Goal: Check status: Check status

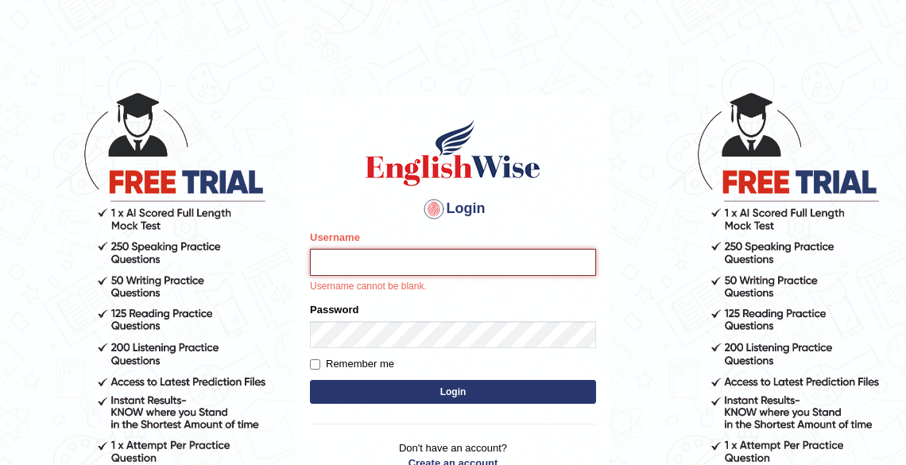
type input "Tshering_Phuntsho2025"
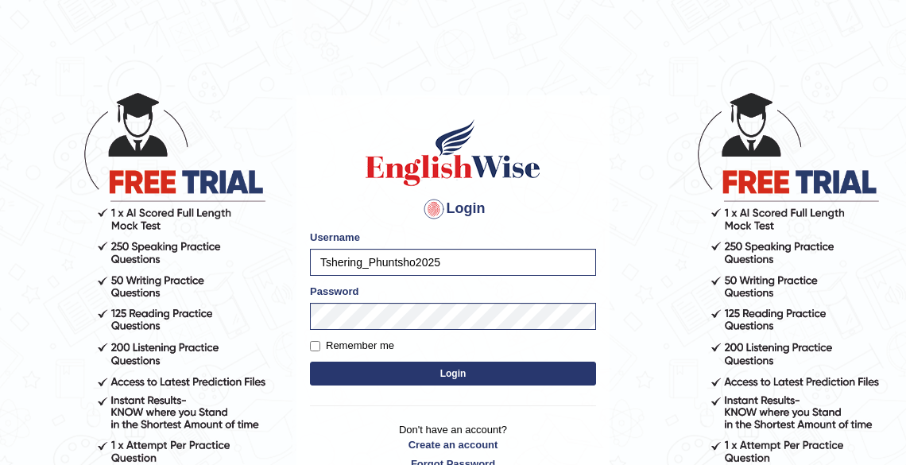
click at [459, 380] on button "Login" at bounding box center [453, 374] width 286 height 24
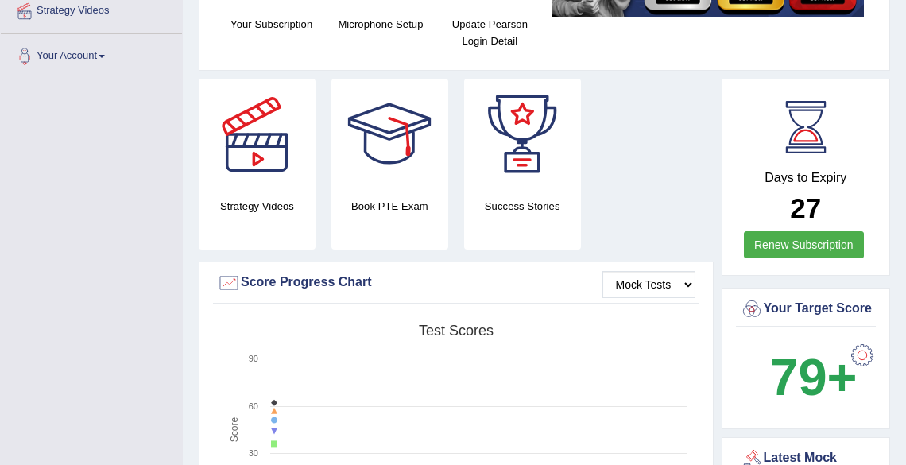
scroll to position [127, 0]
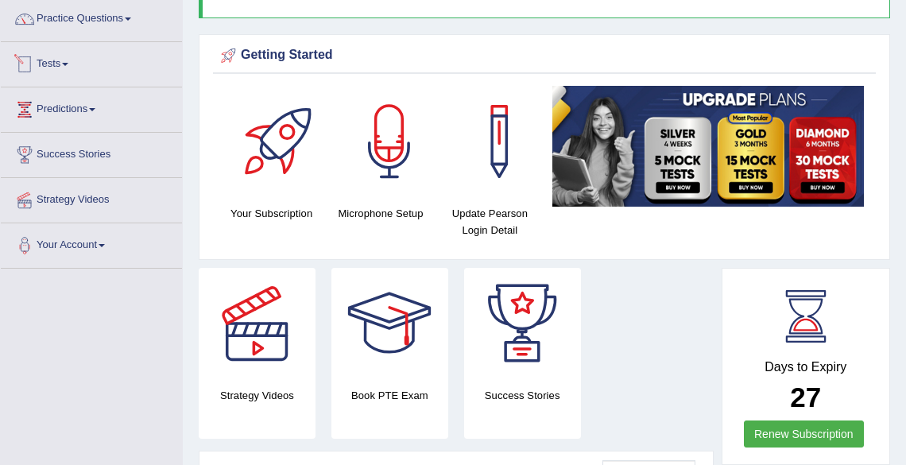
click at [68, 63] on span at bounding box center [65, 64] width 6 height 3
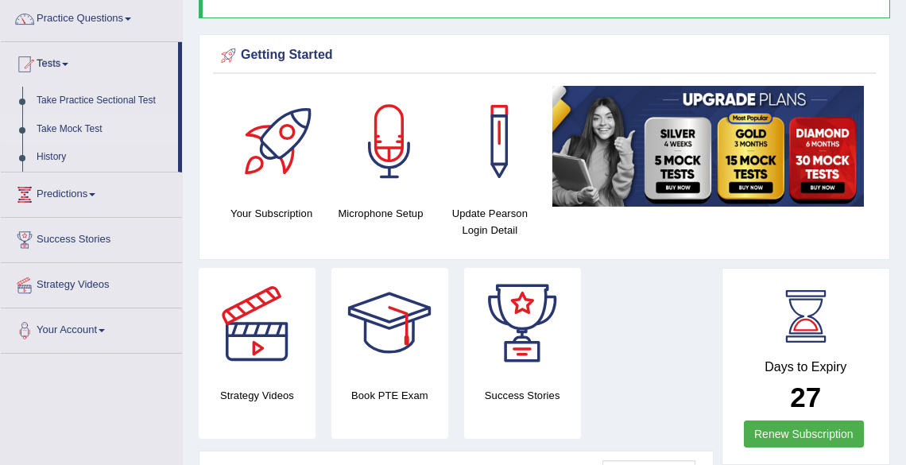
click at [76, 130] on link "Take Mock Test" at bounding box center [103, 129] width 149 height 29
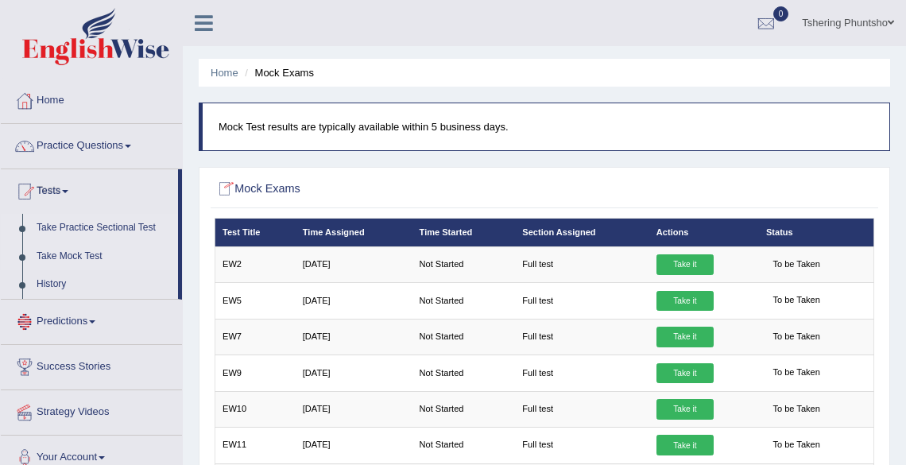
click at [80, 229] on link "Take Practice Sectional Test" at bounding box center [103, 228] width 149 height 29
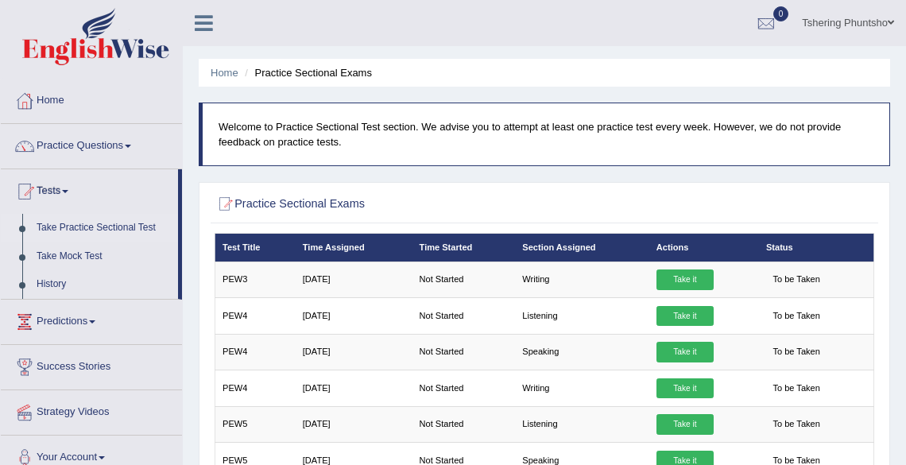
click at [52, 226] on link "Take Practice Sectional Test" at bounding box center [103, 228] width 149 height 29
click at [64, 142] on link "Practice Questions" at bounding box center [91, 144] width 181 height 40
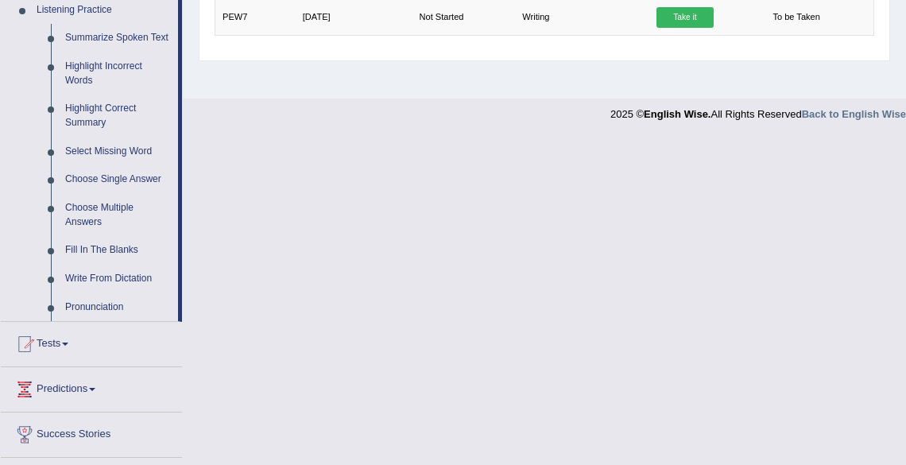
scroll to position [779, 0]
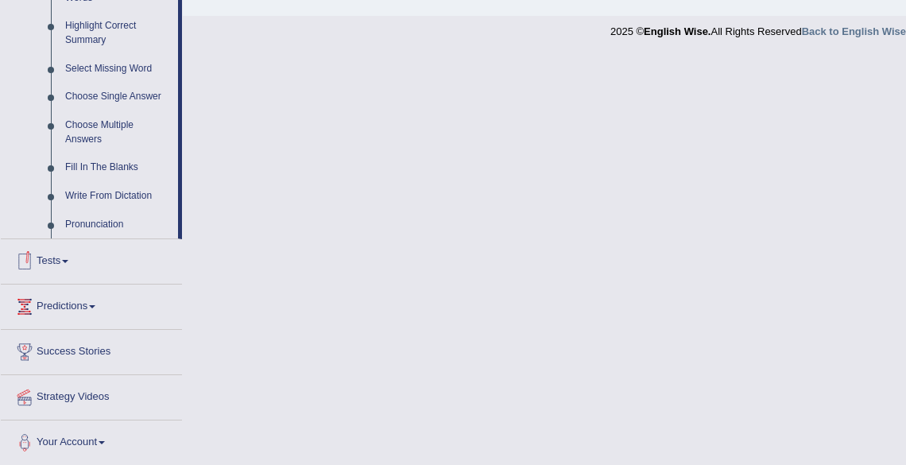
click at [68, 262] on span at bounding box center [65, 261] width 6 height 3
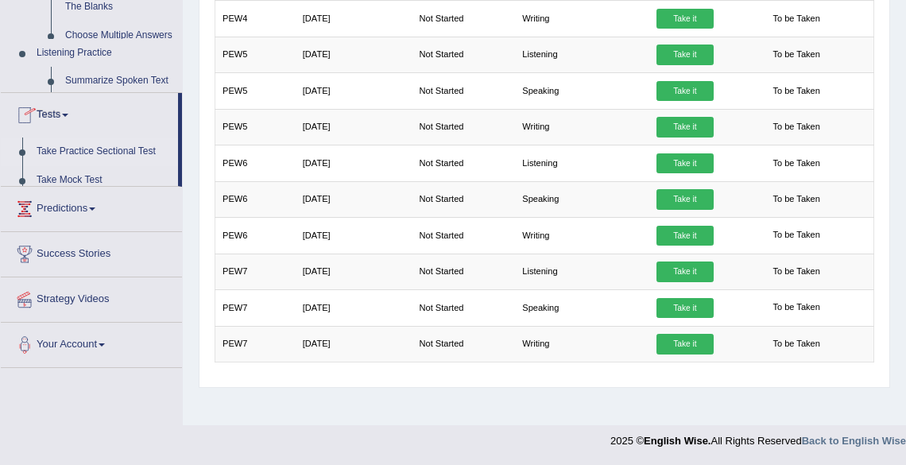
scroll to position [189, 0]
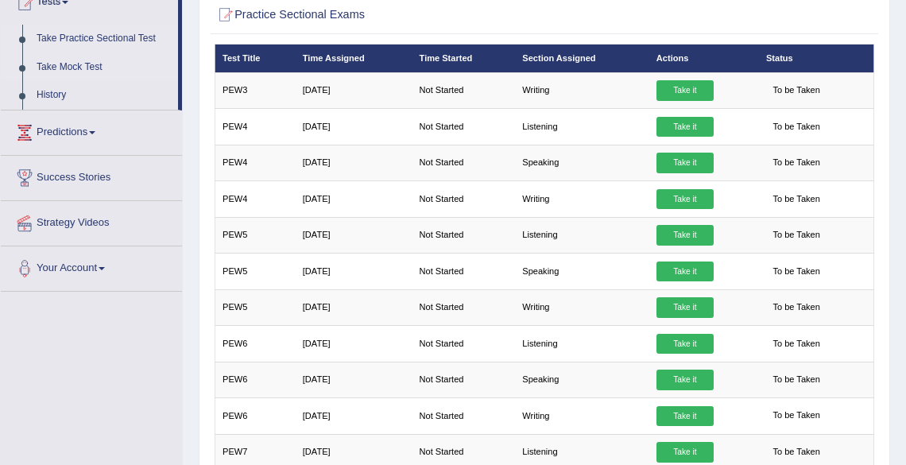
click at [76, 64] on link "Take Mock Test" at bounding box center [103, 67] width 149 height 29
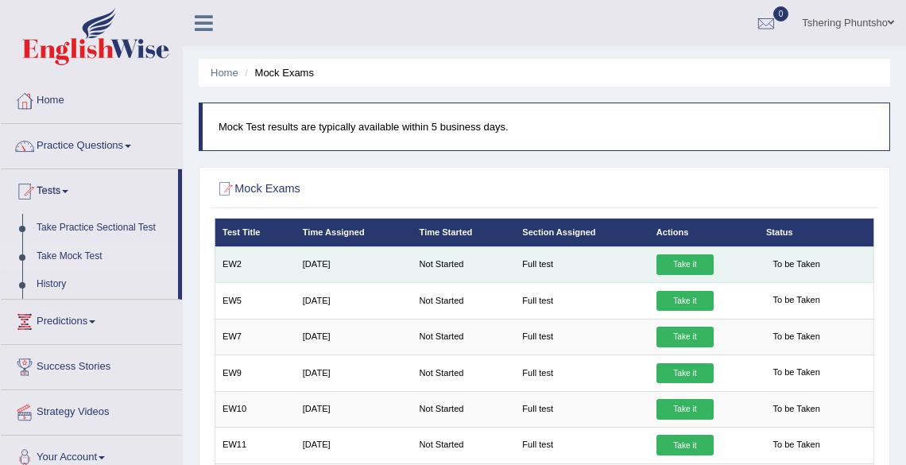
click at [685, 264] on link "Take it" at bounding box center [685, 264] width 57 height 21
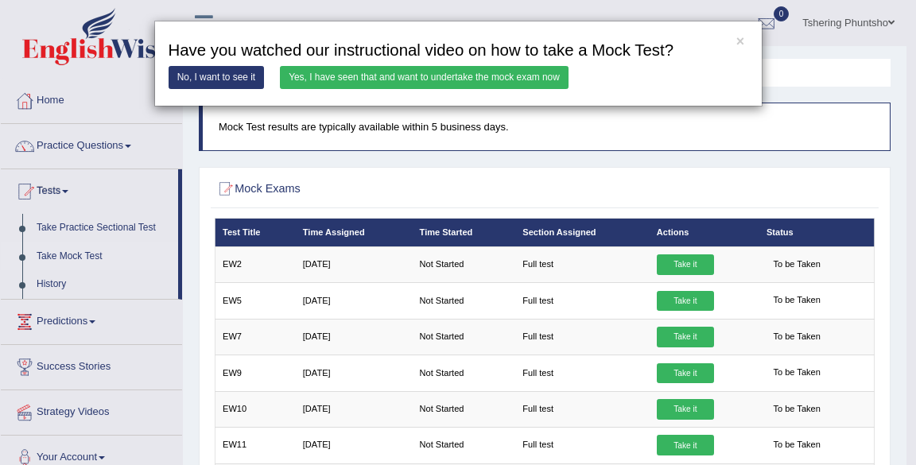
click at [339, 75] on link "Yes, I have seen that and want to undertake the mock exam now" at bounding box center [424, 77] width 289 height 23
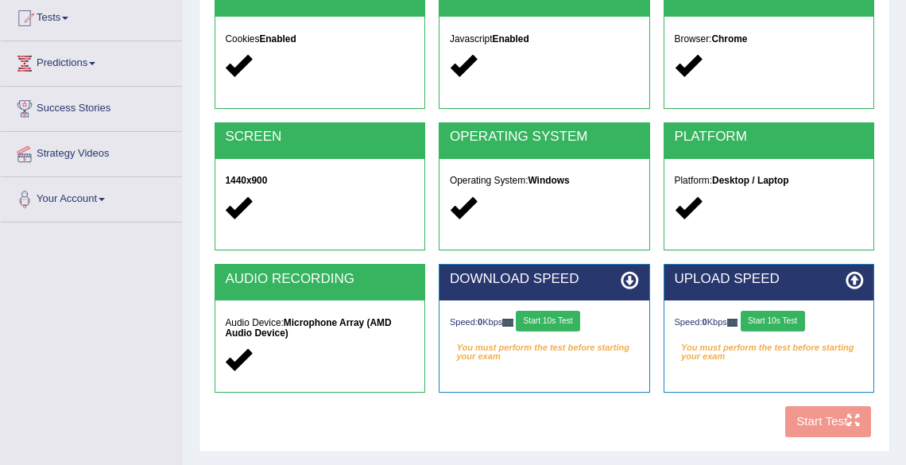
scroll to position [191, 0]
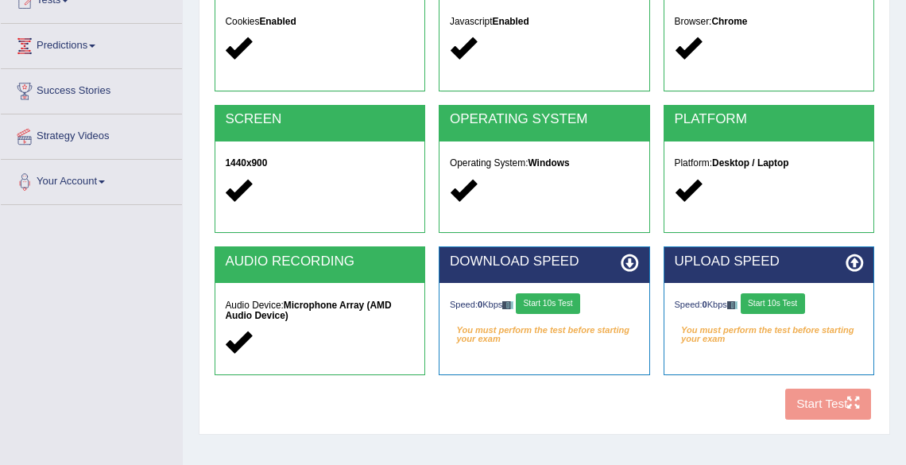
click at [551, 299] on button "Start 10s Test" at bounding box center [548, 303] width 64 height 21
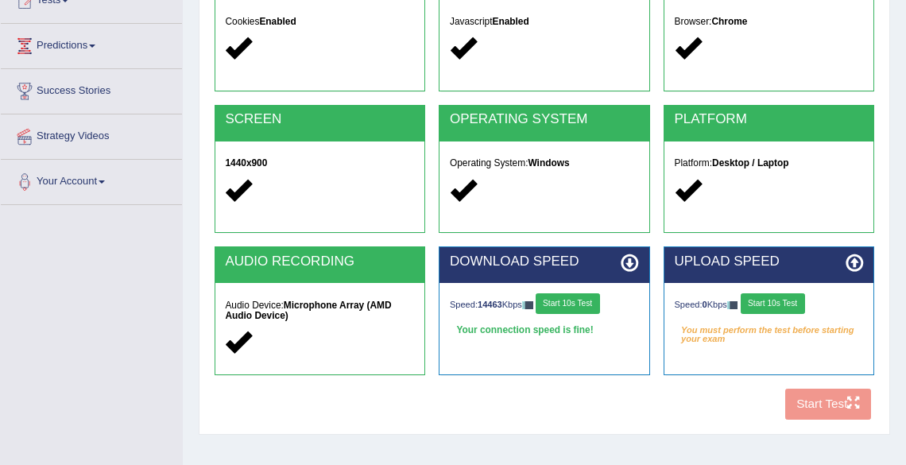
click at [771, 303] on button "Start 10s Test" at bounding box center [773, 303] width 64 height 21
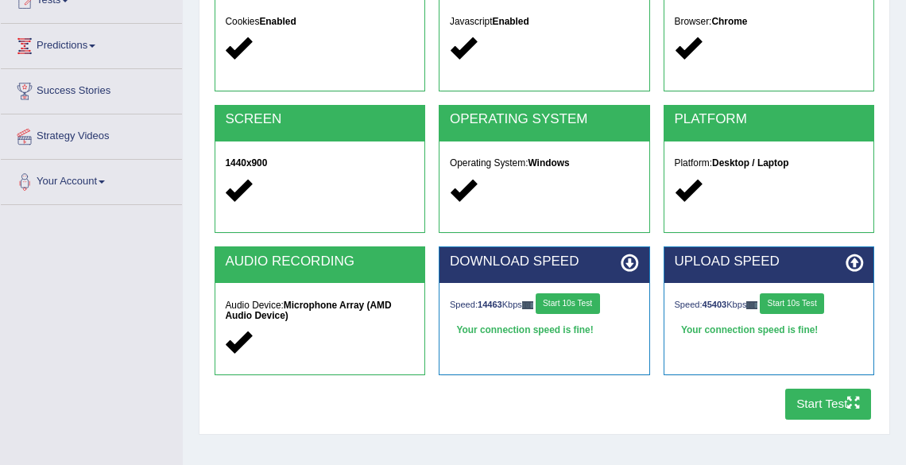
click at [825, 405] on button "Start Test" at bounding box center [829, 404] width 87 height 31
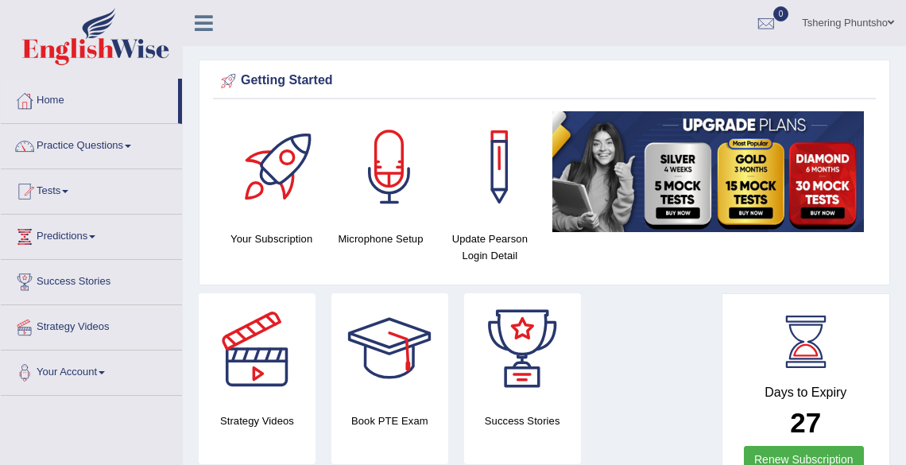
click at [839, 25] on link "Tshering Phuntsho" at bounding box center [848, 20] width 116 height 41
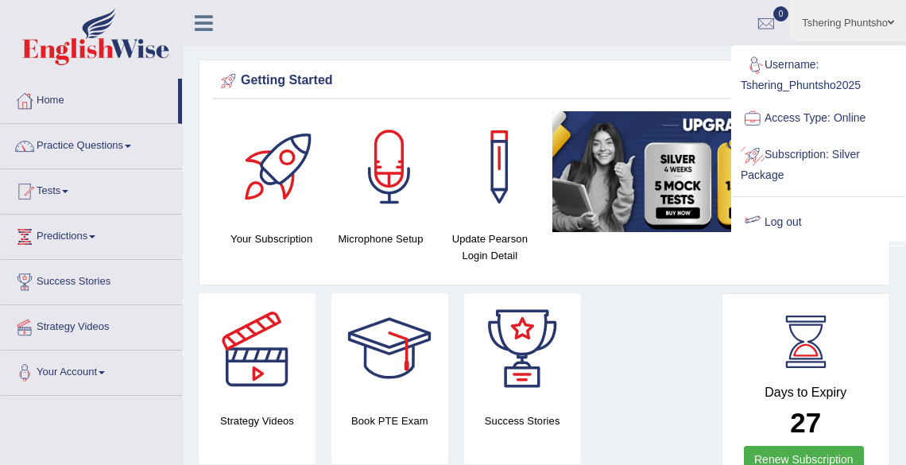
click at [796, 219] on link "Log out" at bounding box center [819, 222] width 172 height 37
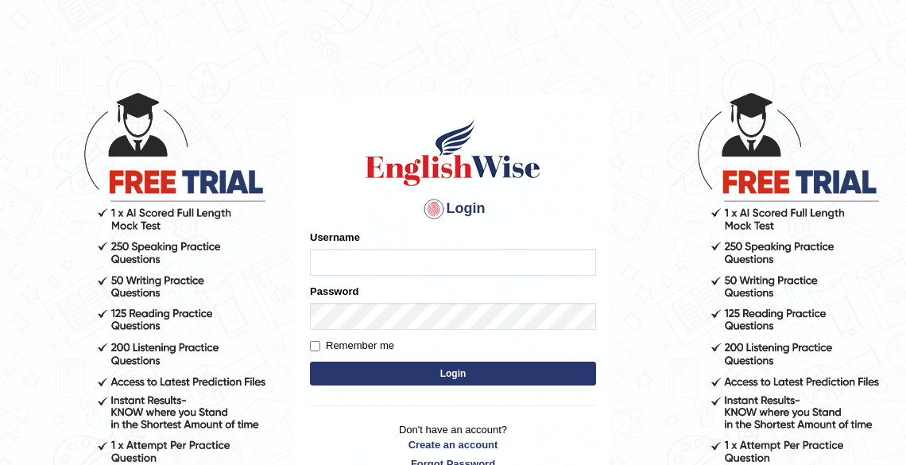
drag, startPoint x: 544, startPoint y: 418, endPoint x: 331, endPoint y: 371, distance: 218.2
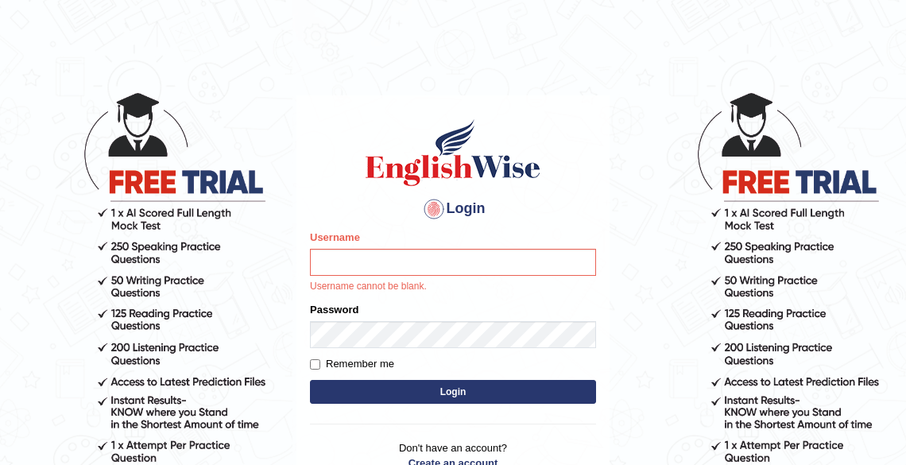
drag, startPoint x: 331, startPoint y: 371, endPoint x: 312, endPoint y: 126, distance: 245.6
click at [312, 126] on h1 at bounding box center [453, 153] width 286 height 72
click at [378, 264] on input "Username" at bounding box center [453, 262] width 286 height 27
type input "Tshering_Phuntsho2025"
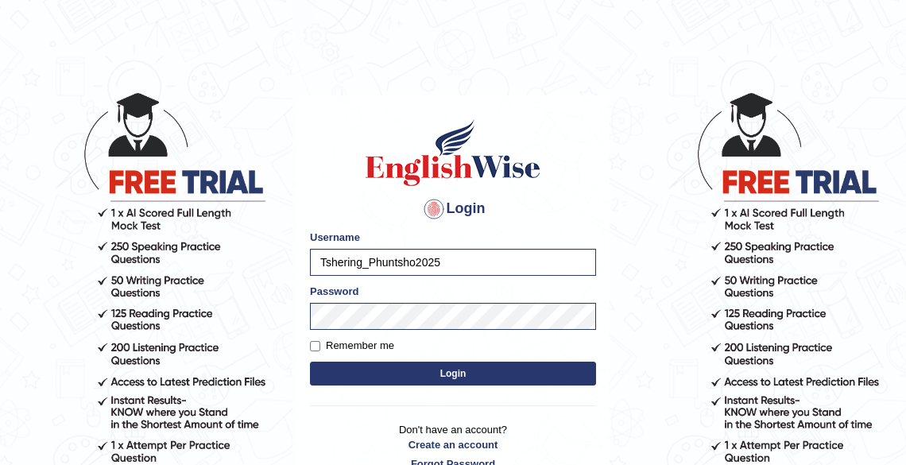
click at [453, 380] on button "Login" at bounding box center [453, 374] width 286 height 24
click at [450, 375] on button "Login" at bounding box center [453, 374] width 286 height 24
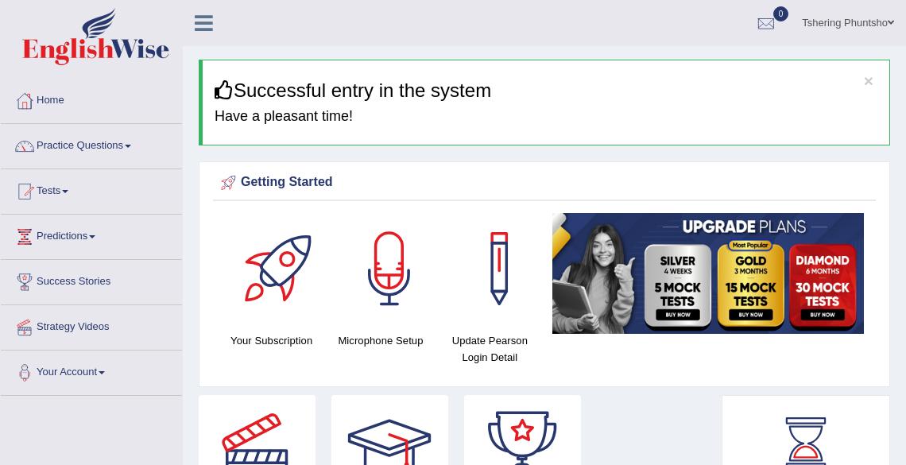
click at [823, 25] on link "Tshering Phuntsho" at bounding box center [848, 20] width 116 height 41
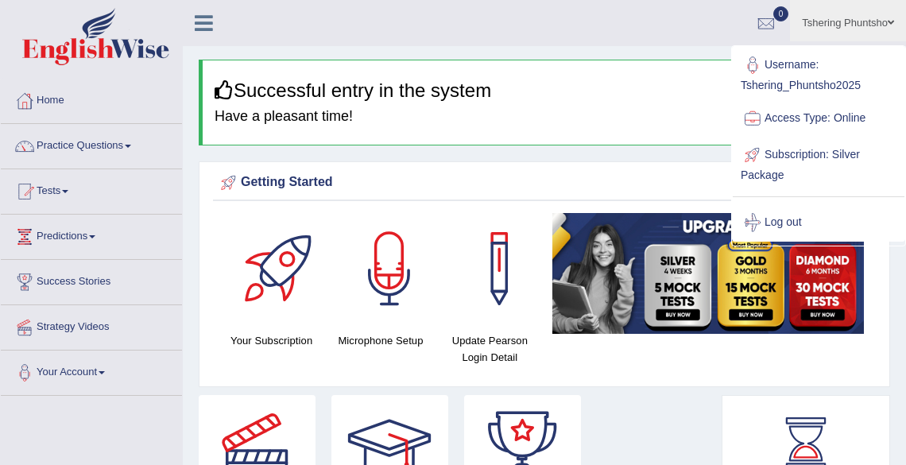
click at [784, 219] on link "Log out" at bounding box center [819, 222] width 172 height 37
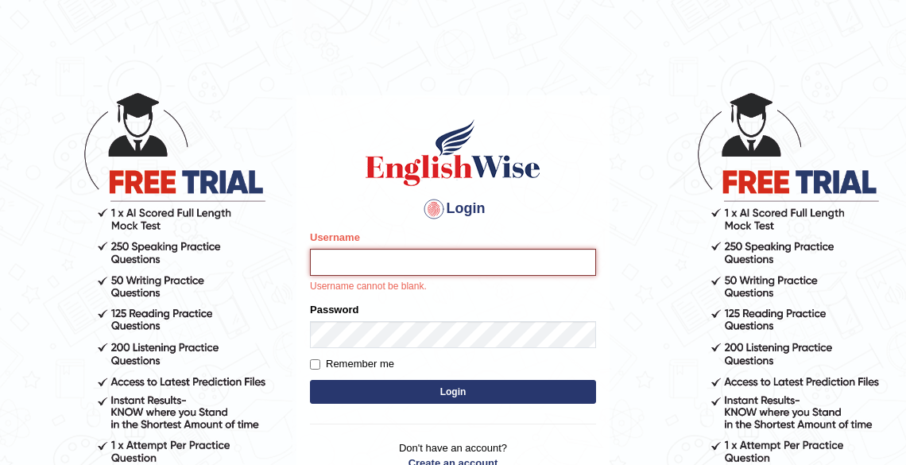
type input "Tshering_Phuntsho2025"
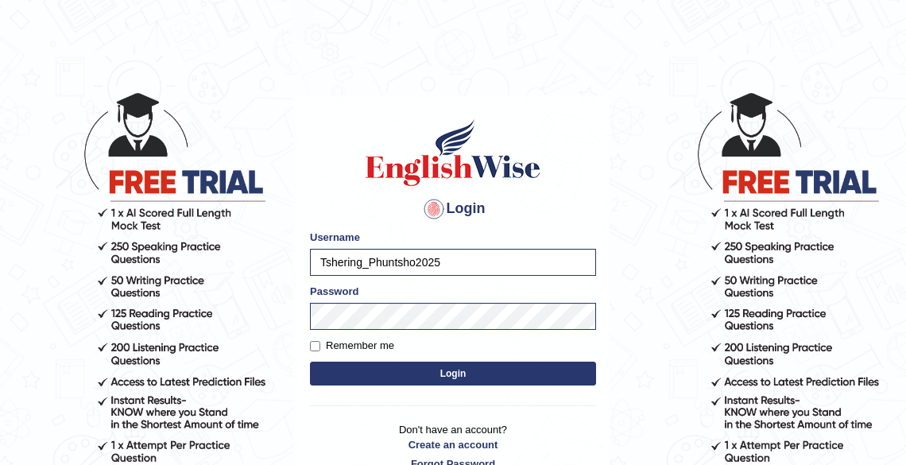
click at [477, 378] on button "Login" at bounding box center [453, 374] width 286 height 24
click at [445, 370] on button "Login" at bounding box center [453, 374] width 286 height 24
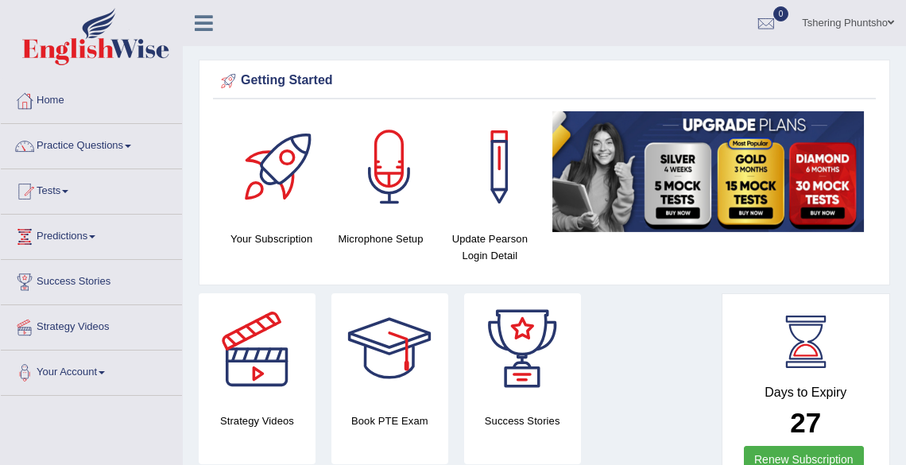
click at [840, 24] on link "Tshering Phuntsho" at bounding box center [848, 20] width 116 height 41
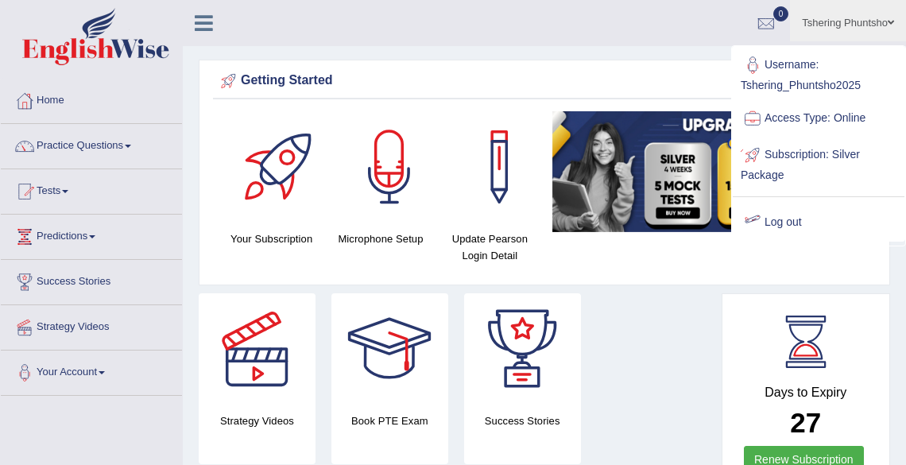
click at [782, 217] on link "Log out" at bounding box center [819, 222] width 172 height 37
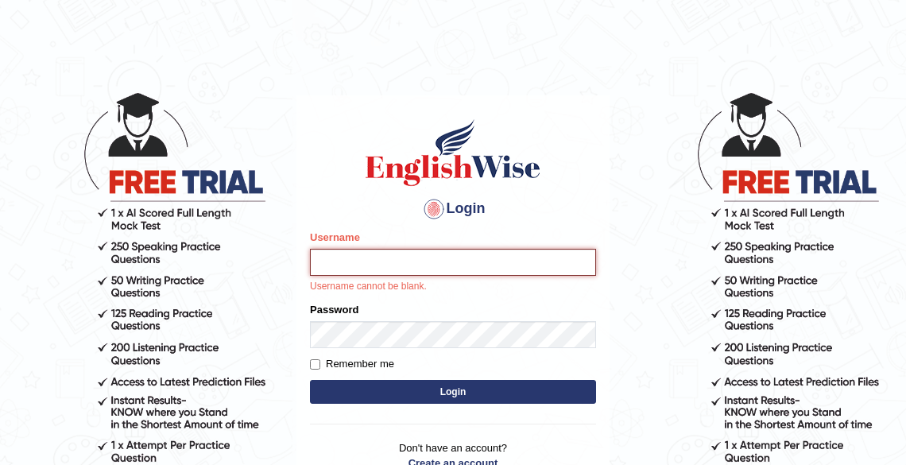
type input "Tshering_Phuntsho2025"
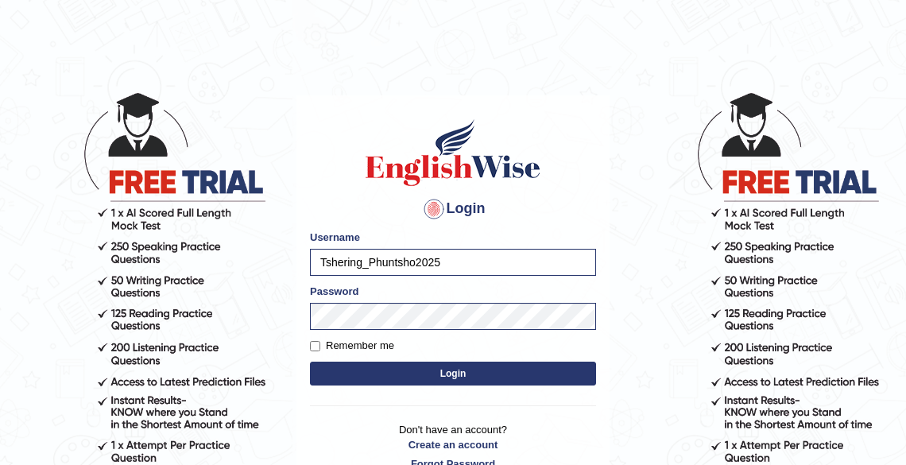
click at [445, 373] on button "Login" at bounding box center [453, 374] width 286 height 24
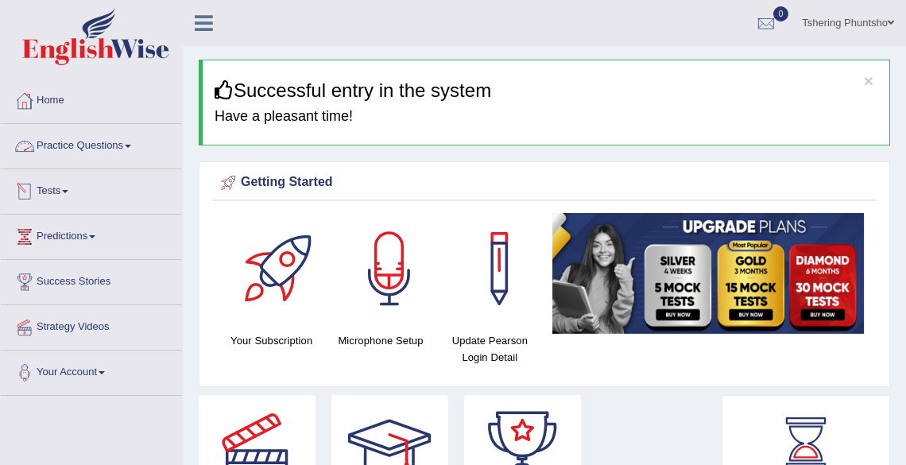
click at [73, 192] on link "Tests" at bounding box center [91, 189] width 181 height 40
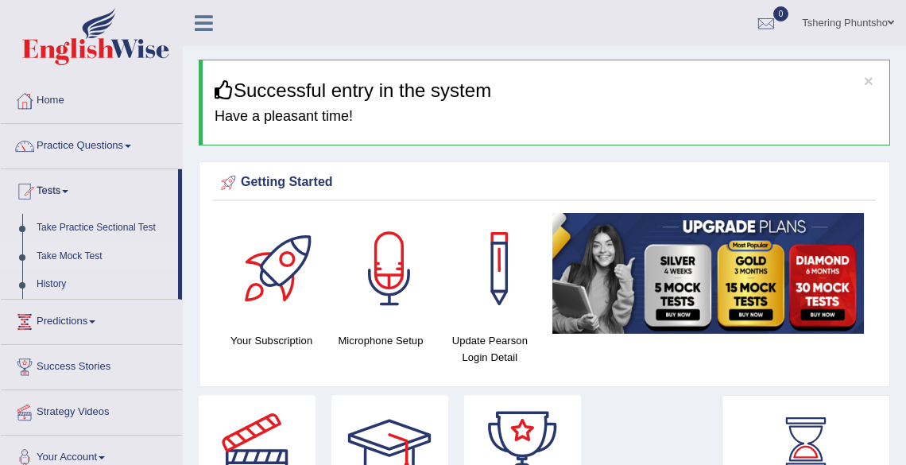
click at [75, 251] on link "Take Mock Test" at bounding box center [103, 256] width 149 height 29
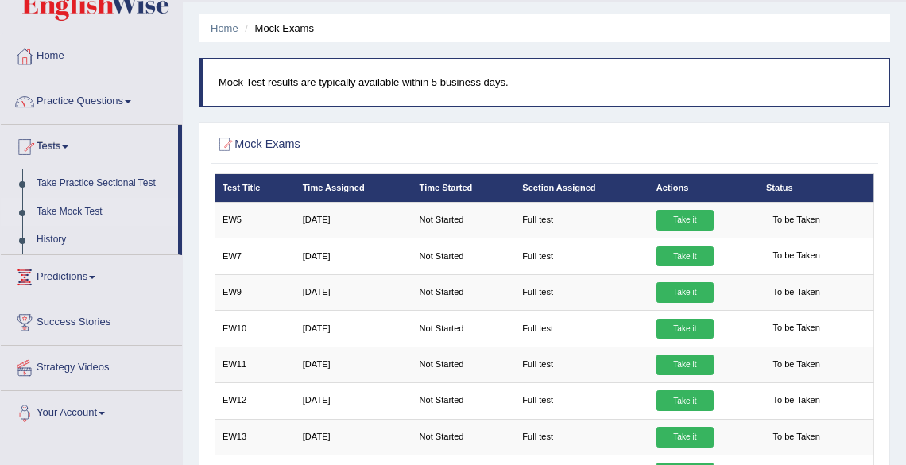
scroll to position [64, 0]
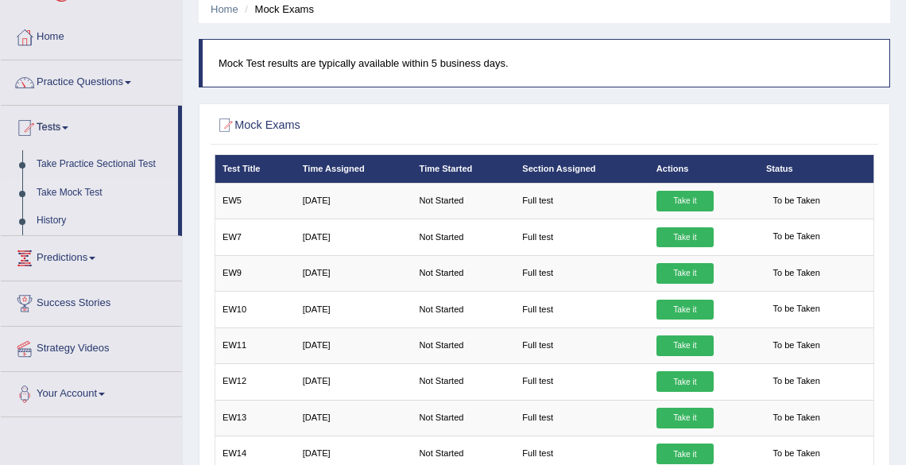
click at [56, 224] on link "History" at bounding box center [103, 221] width 149 height 29
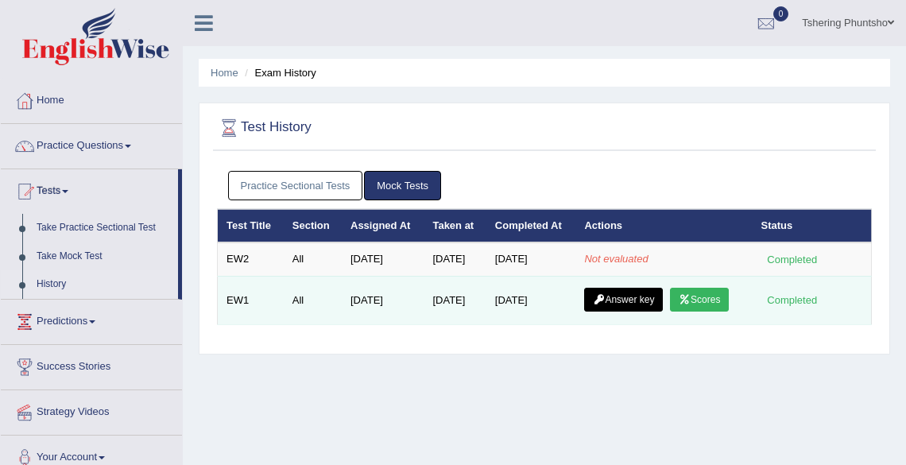
click at [706, 301] on link "Scores" at bounding box center [699, 300] width 59 height 24
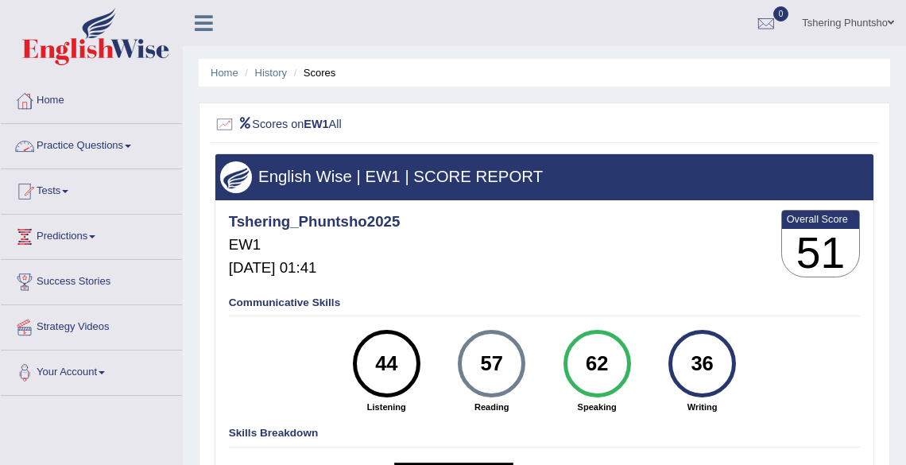
click at [85, 149] on link "Practice Questions" at bounding box center [91, 144] width 181 height 40
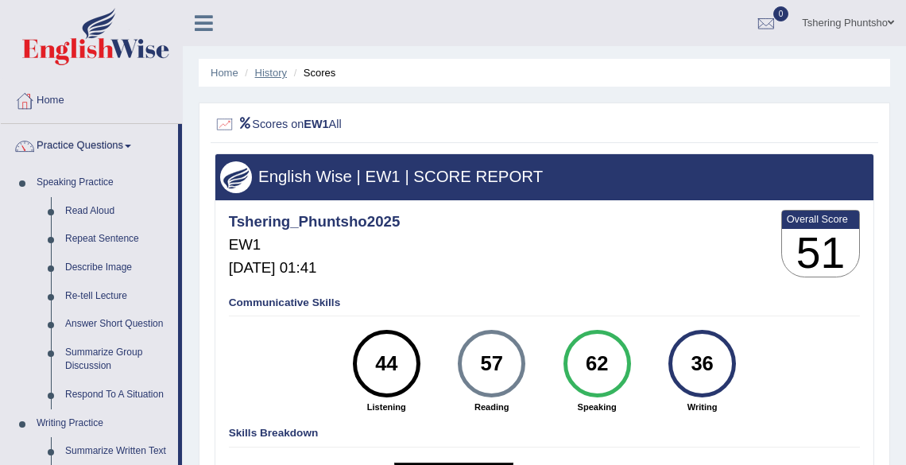
click at [272, 73] on link "History" at bounding box center [271, 73] width 32 height 12
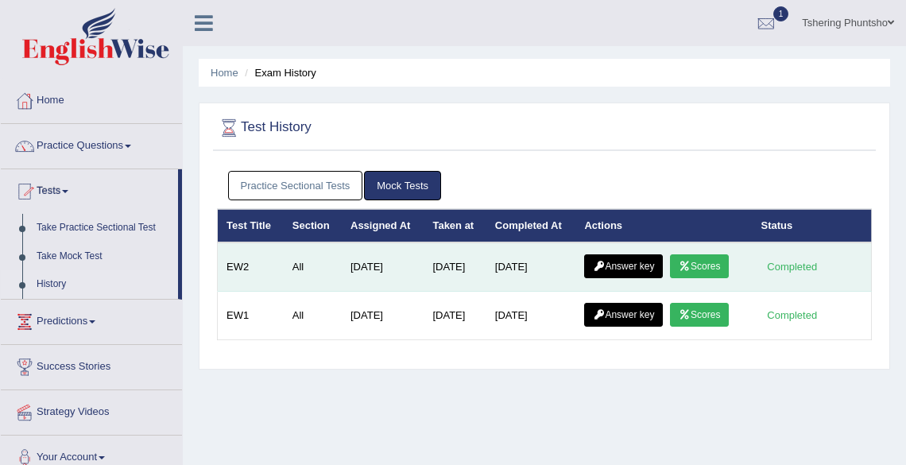
click at [708, 266] on link "Scores" at bounding box center [699, 266] width 59 height 24
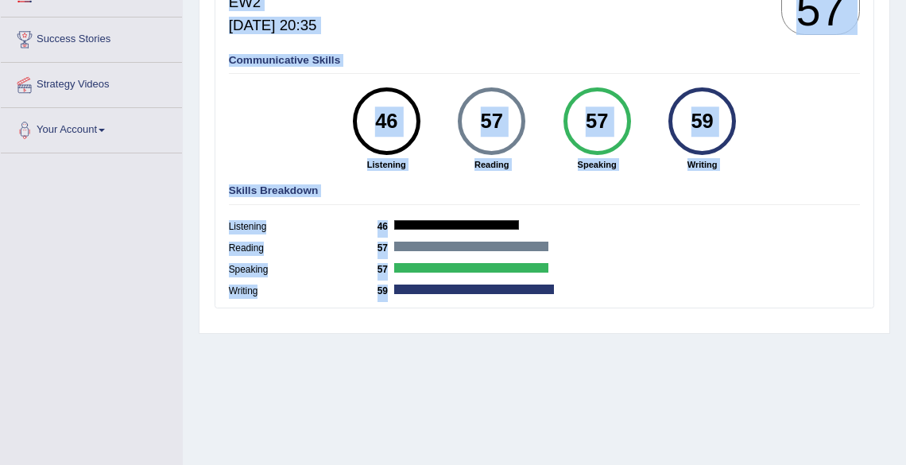
scroll to position [370, 0]
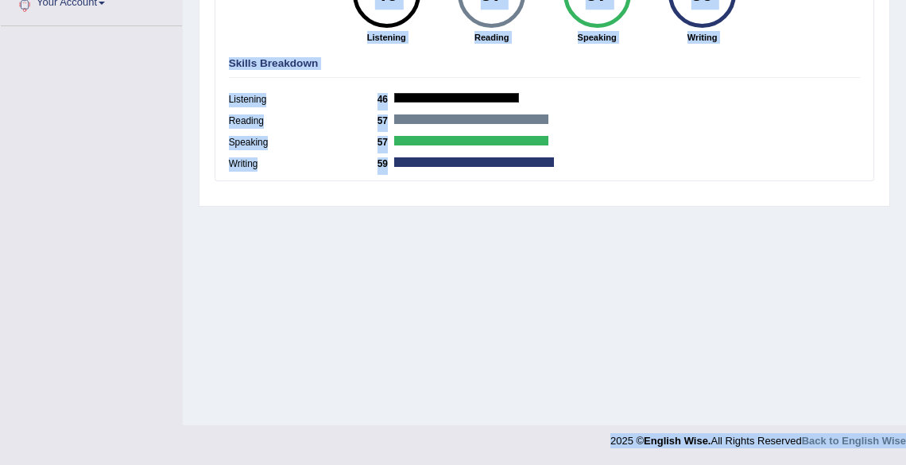
drag, startPoint x: 704, startPoint y: 336, endPoint x: 700, endPoint y: 495, distance: 158.3
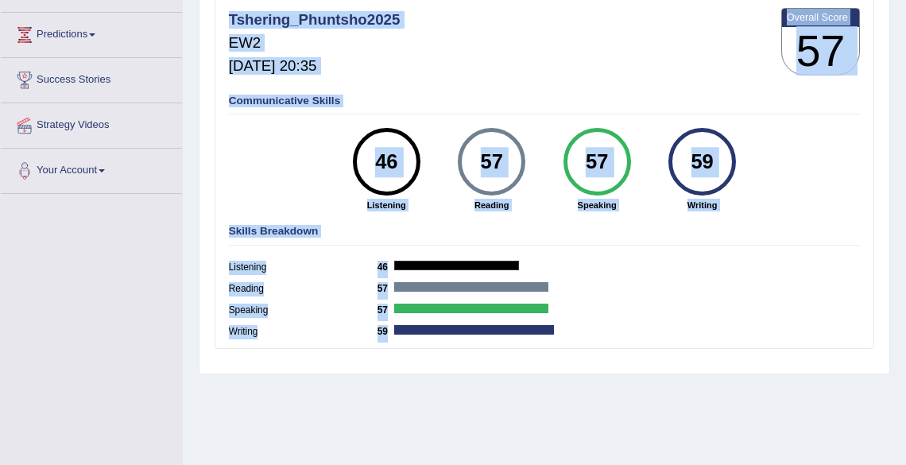
scroll to position [115, 0]
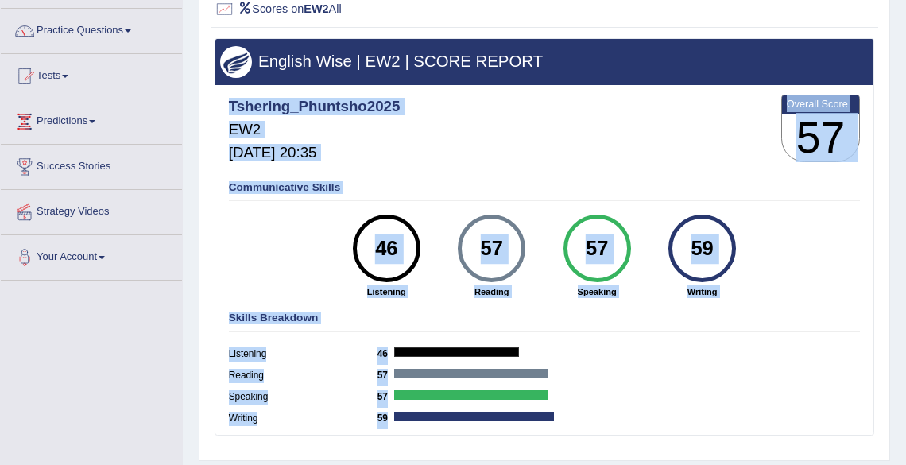
click at [817, 280] on div "Communicative Skills 46 Listening 57 Reading 57 Speaking 59 Writing" at bounding box center [544, 239] width 638 height 128
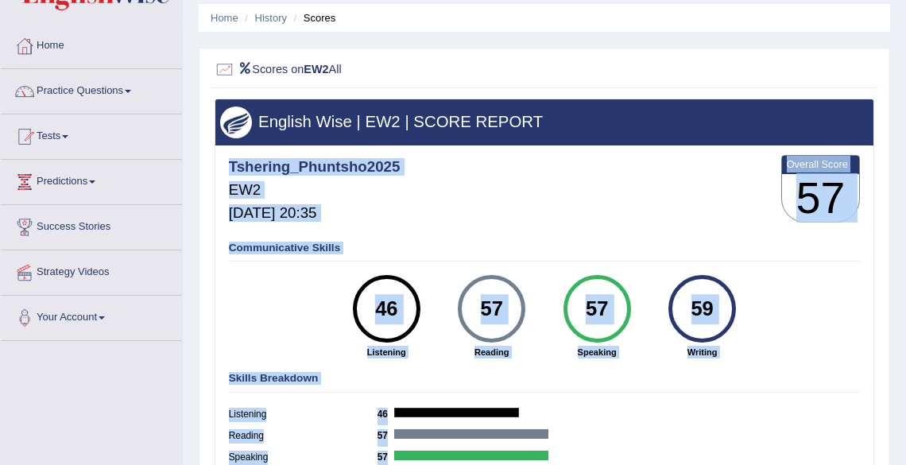
scroll to position [0, 0]
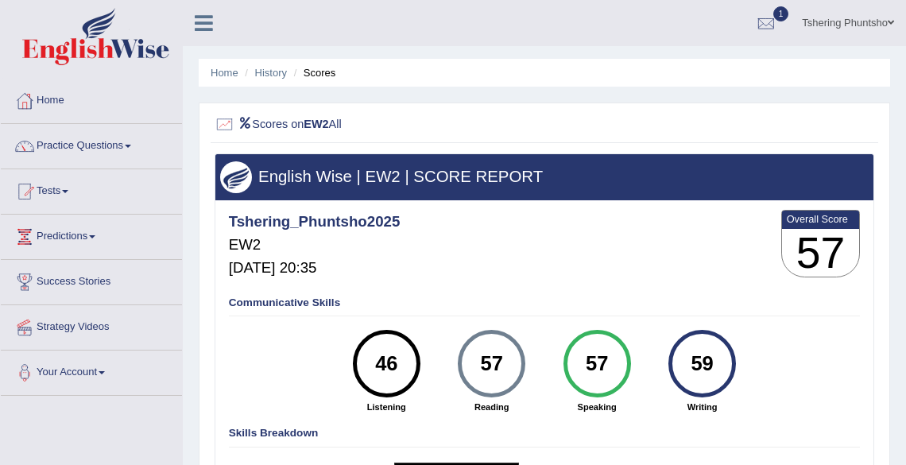
click at [537, 284] on div "Tshering_Phuntsho2025 EW2 Sep 8, 2025, 20:35 Overall Score 57" at bounding box center [544, 247] width 638 height 80
click at [770, 23] on div at bounding box center [766, 24] width 24 height 24
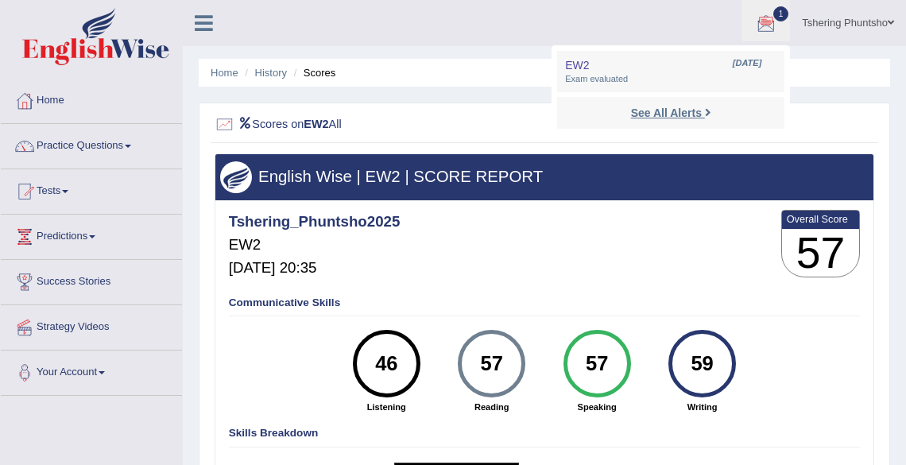
click at [664, 111] on strong "See All Alerts" at bounding box center [666, 113] width 71 height 13
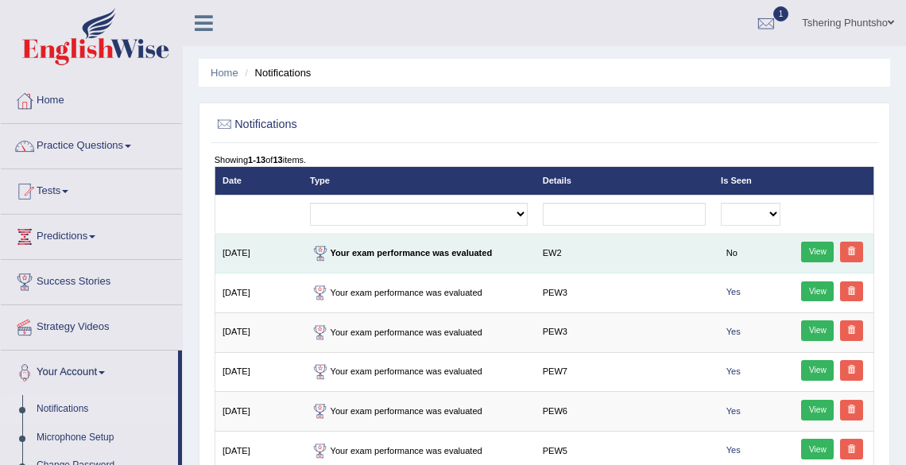
click at [824, 248] on link "View" at bounding box center [817, 252] width 33 height 21
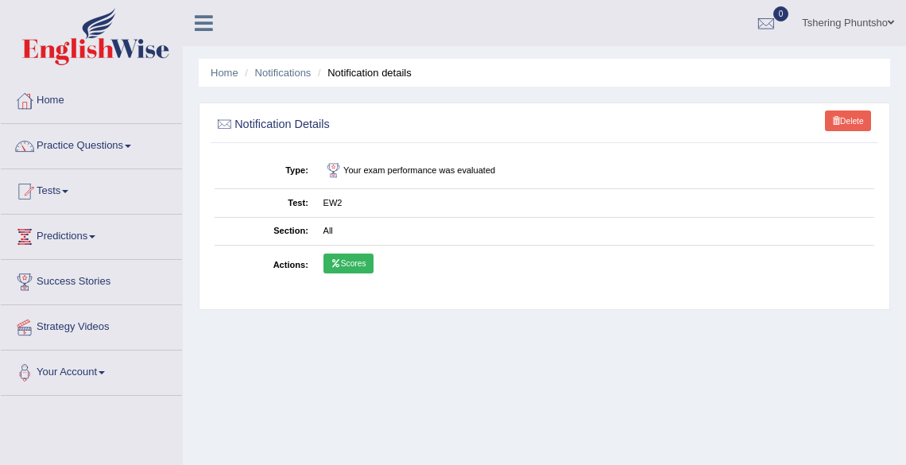
click at [356, 261] on link "Scores" at bounding box center [349, 264] width 50 height 21
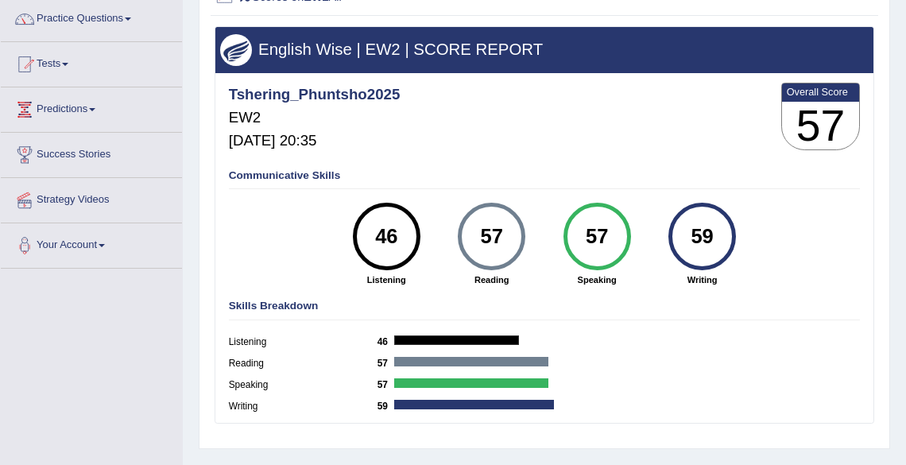
scroll to position [318, 0]
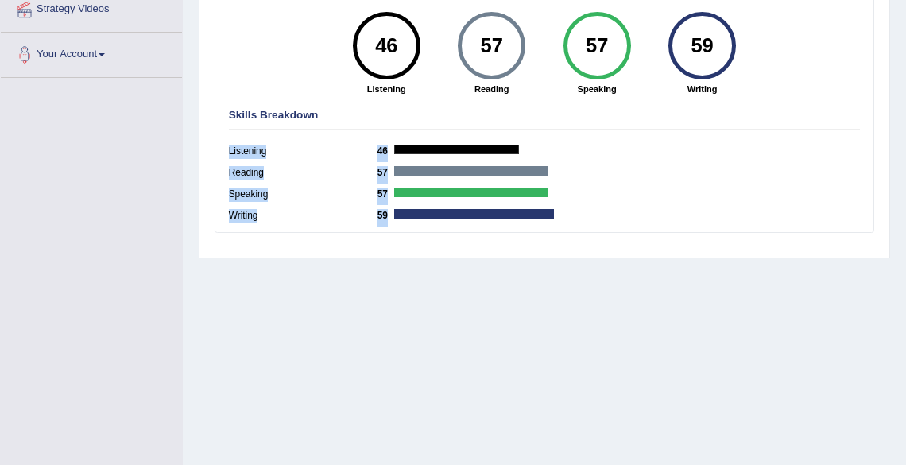
drag, startPoint x: 528, startPoint y: 118, endPoint x: 578, endPoint y: 258, distance: 148.6
click at [579, 256] on div "Scores on EW2 All English Wise | EW2 | SCORE REPORT Tshering_Phuntsho2025 EW2 S…" at bounding box center [545, 22] width 692 height 474
click at [514, 280] on div "Home History Scores Scores on EW2 All English Wise | EW2 | SCORE REPORT Tsherin…" at bounding box center [544, 79] width 723 height 795
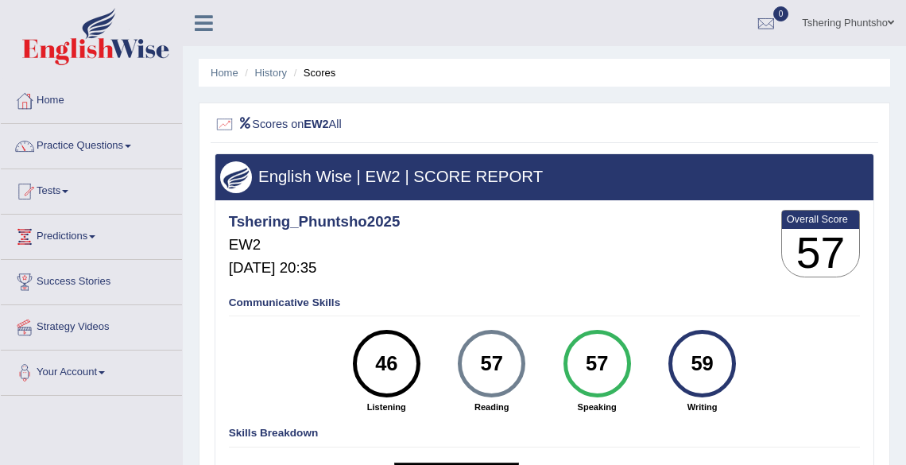
scroll to position [0, 0]
click at [52, 102] on link "Home" at bounding box center [91, 99] width 181 height 40
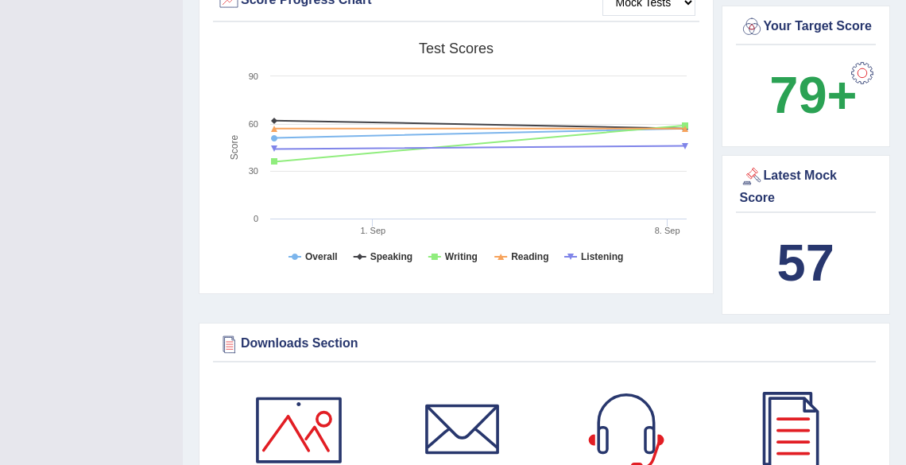
scroll to position [509, 0]
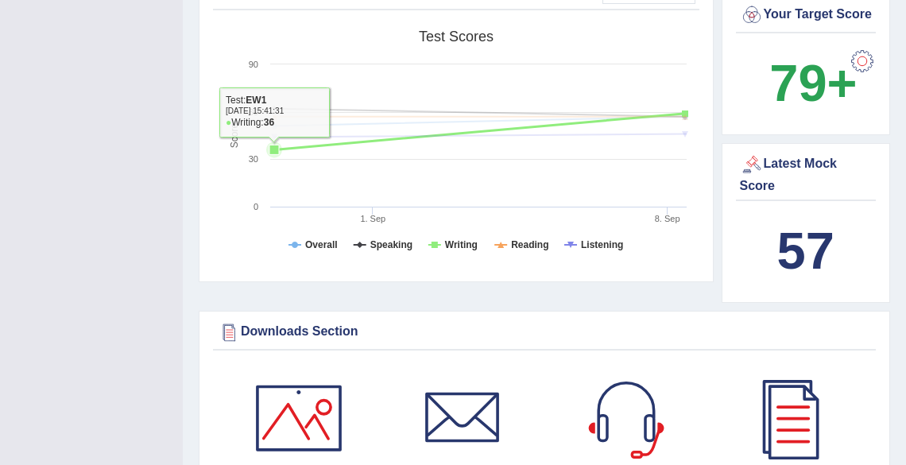
click at [274, 149] on icon at bounding box center [275, 150] width 10 height 10
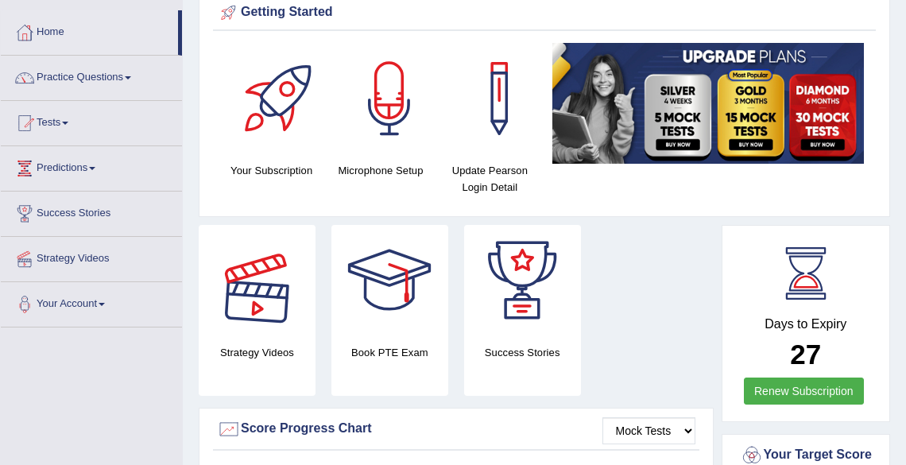
scroll to position [64, 0]
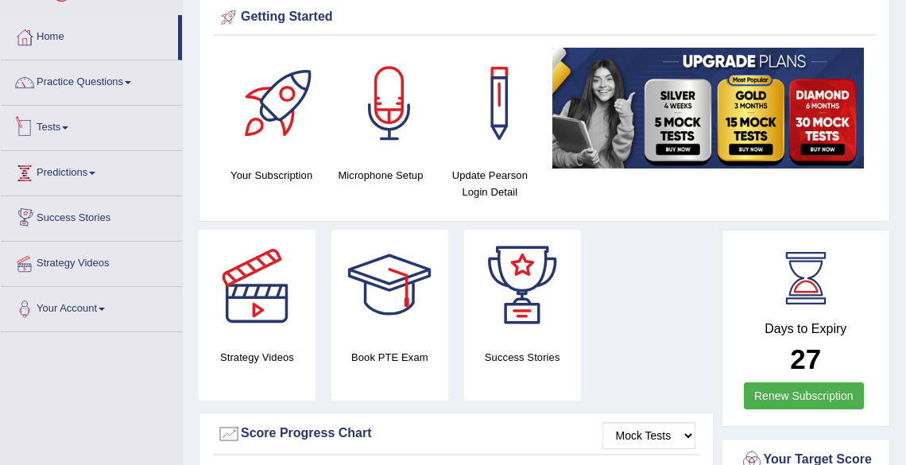
click at [61, 129] on link "Tests" at bounding box center [91, 126] width 181 height 40
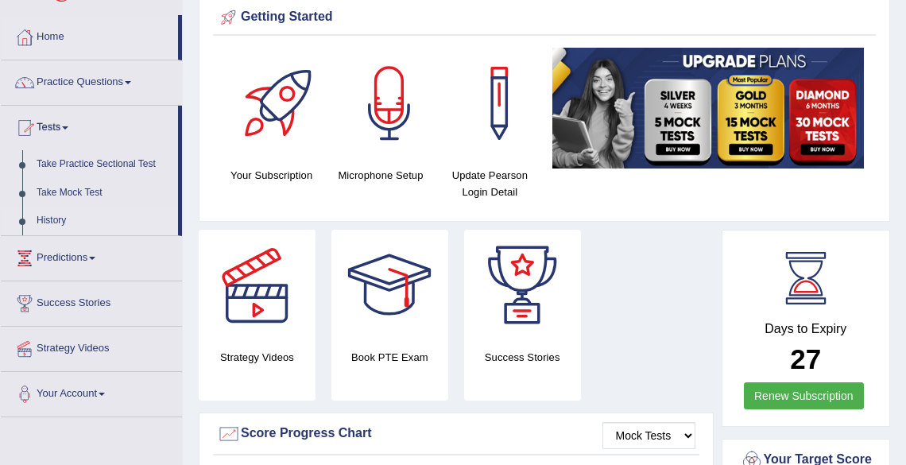
click at [51, 223] on link "History" at bounding box center [103, 221] width 149 height 29
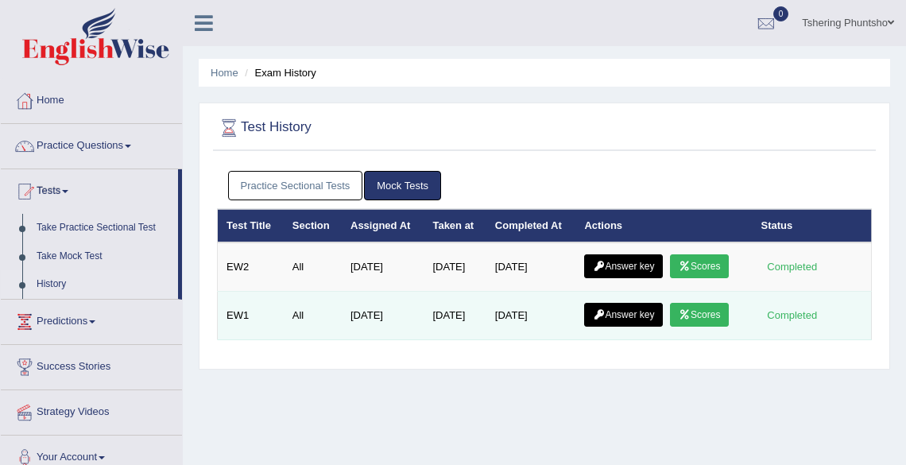
click at [708, 311] on link "Scores" at bounding box center [699, 315] width 59 height 24
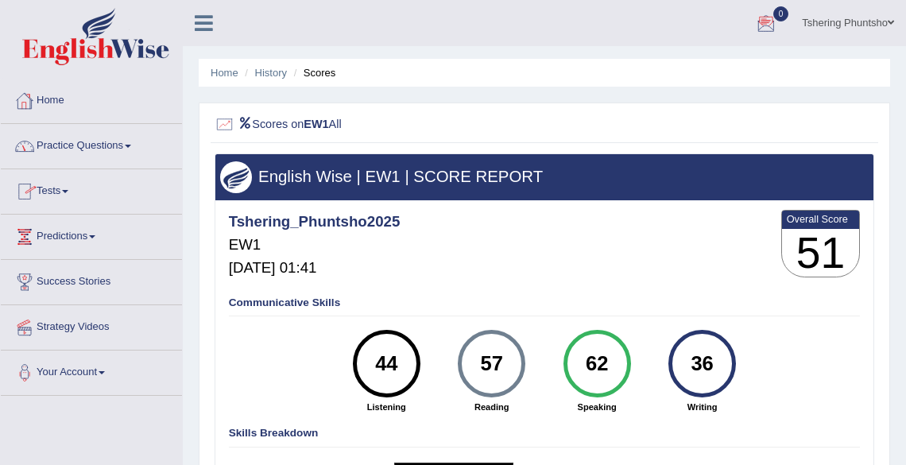
click at [843, 25] on link "Tshering Phuntsho" at bounding box center [848, 20] width 116 height 41
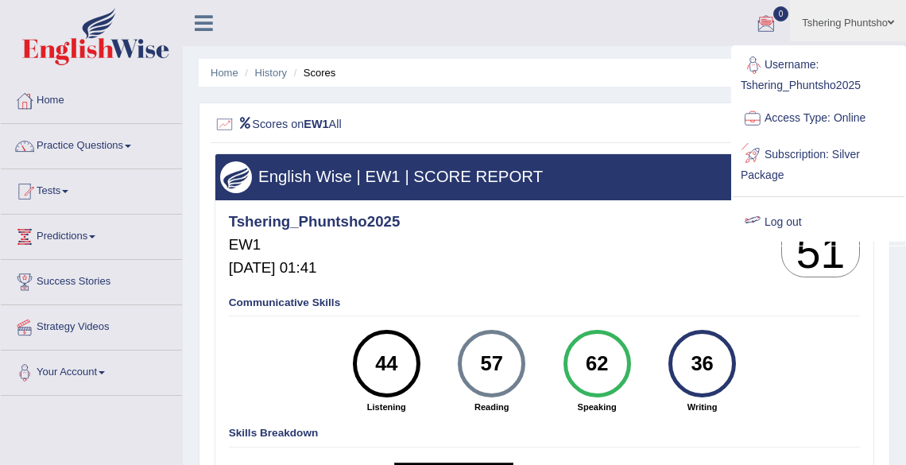
click at [789, 223] on link "Log out" at bounding box center [819, 222] width 172 height 37
